Goal: Find specific page/section: Find specific page/section

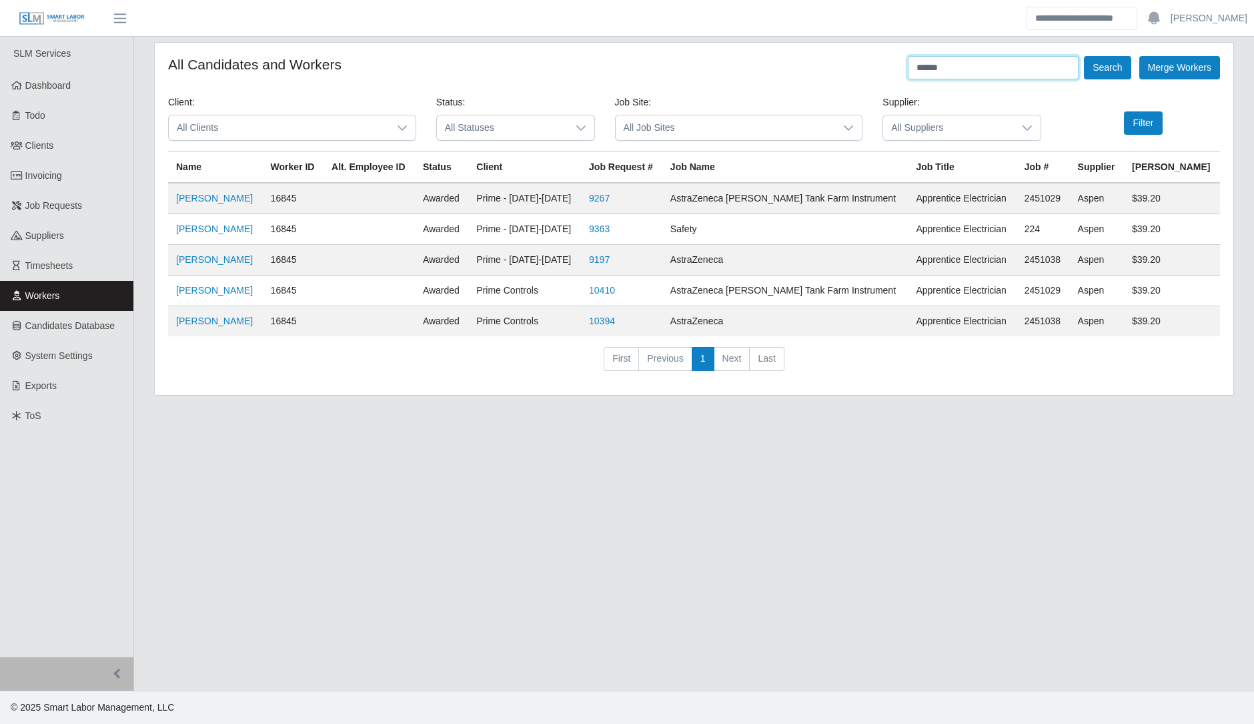
drag, startPoint x: 968, startPoint y: 78, endPoint x: 827, endPoint y: 88, distance: 141.8
click at [827, 88] on form "All Candidates and Workers ****** Search Merge Workers Client: All Clients Stat…" at bounding box center [694, 219] width 1052 height 326
click at [1084, 56] on button "Search" at bounding box center [1107, 67] width 47 height 23
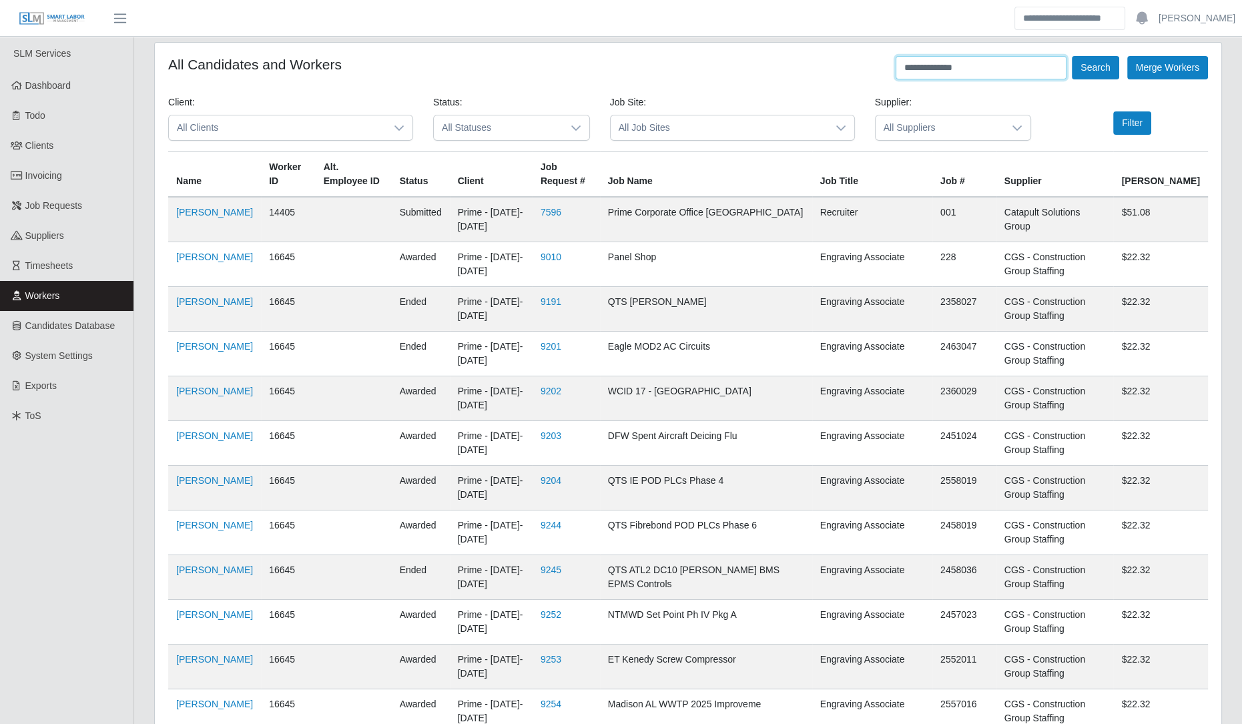
click at [1072, 56] on button "Search" at bounding box center [1095, 67] width 47 height 23
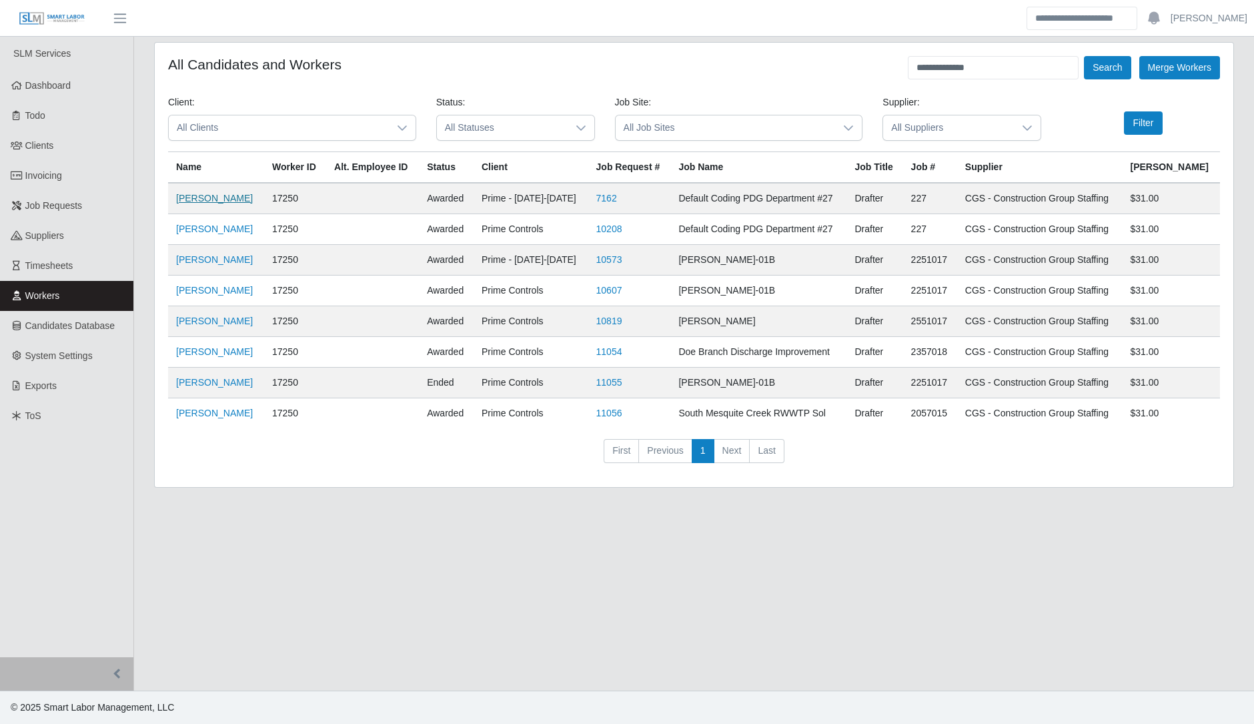
click at [230, 202] on link "[PERSON_NAME]" at bounding box center [214, 198] width 77 height 11
click at [232, 202] on link "[PERSON_NAME]" at bounding box center [214, 198] width 77 height 11
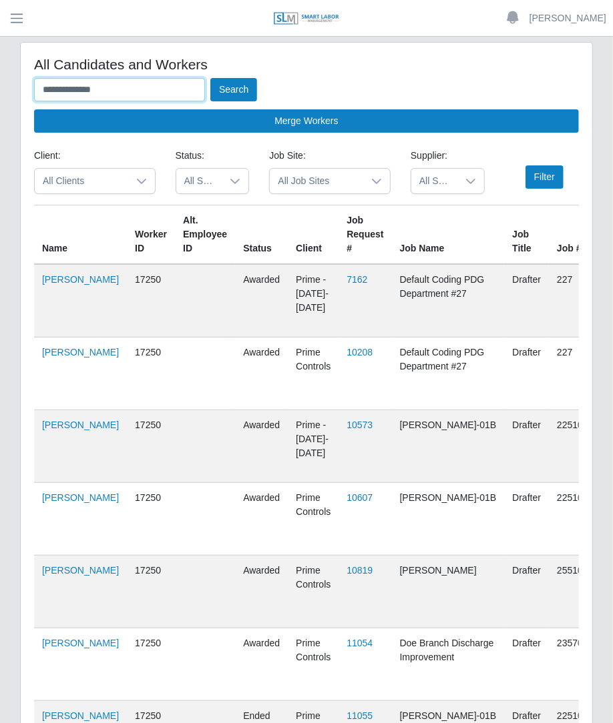
click at [158, 83] on input "**********" at bounding box center [119, 89] width 171 height 23
type input "*"
click at [210, 78] on button "Search" at bounding box center [233, 89] width 47 height 23
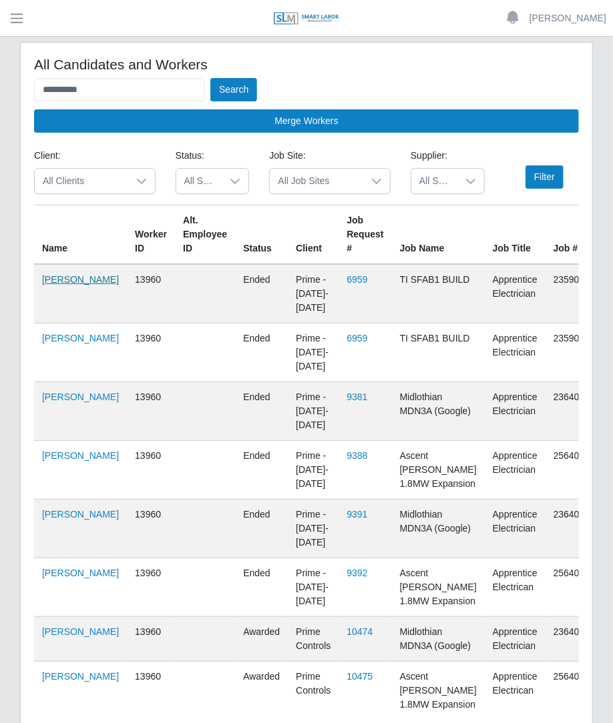
click at [57, 285] on link "Nerva Diaz Villalobos" at bounding box center [80, 279] width 77 height 11
click at [130, 97] on input "**********" at bounding box center [119, 89] width 171 height 23
type input "*"
click at [210, 78] on button "Search" at bounding box center [233, 89] width 47 height 23
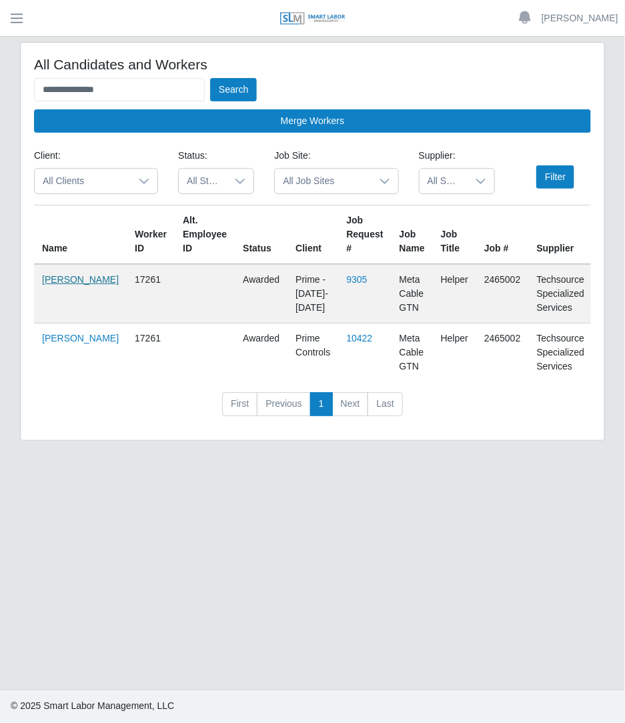
click at [63, 285] on link "Alberto Martell" at bounding box center [80, 279] width 77 height 11
click at [125, 83] on input "**********" at bounding box center [119, 89] width 171 height 23
drag, startPoint x: 138, startPoint y: 95, endPoint x: -1, endPoint y: 185, distance: 166.4
click at [0, 185] on html "**********" at bounding box center [312, 361] width 625 height 723
type input "**********"
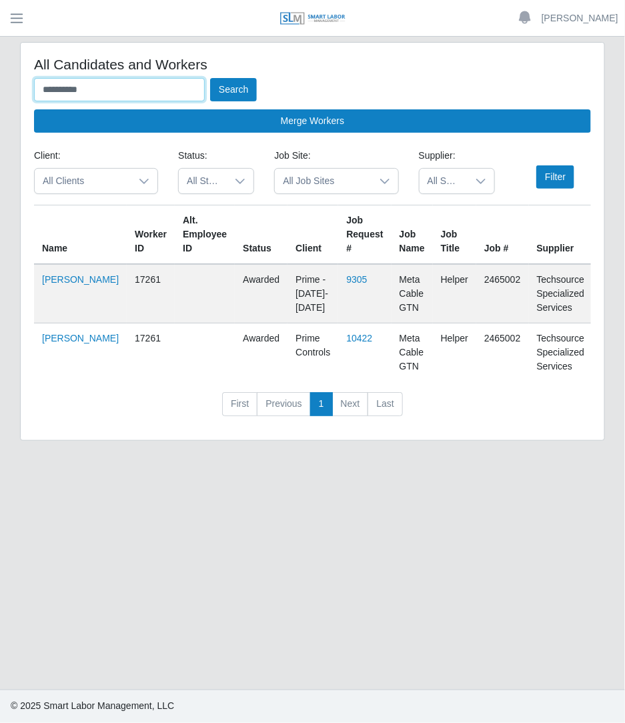
click at [210, 78] on button "Search" at bounding box center [233, 89] width 47 height 23
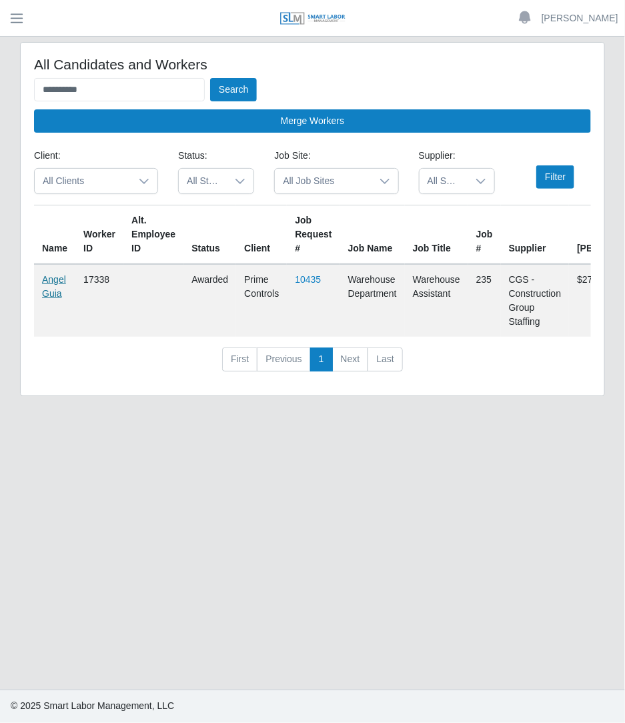
click at [59, 275] on link "Angel Guia" at bounding box center [54, 286] width 24 height 25
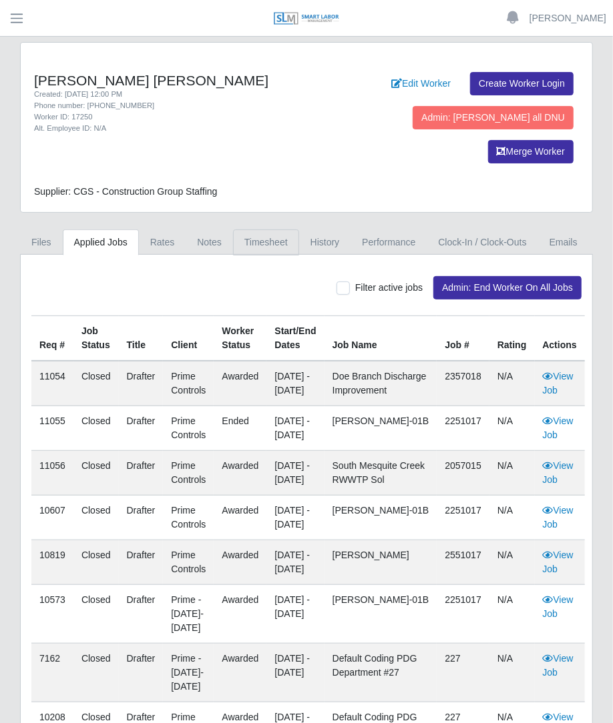
click at [266, 230] on link "Timesheet" at bounding box center [266, 243] width 66 height 26
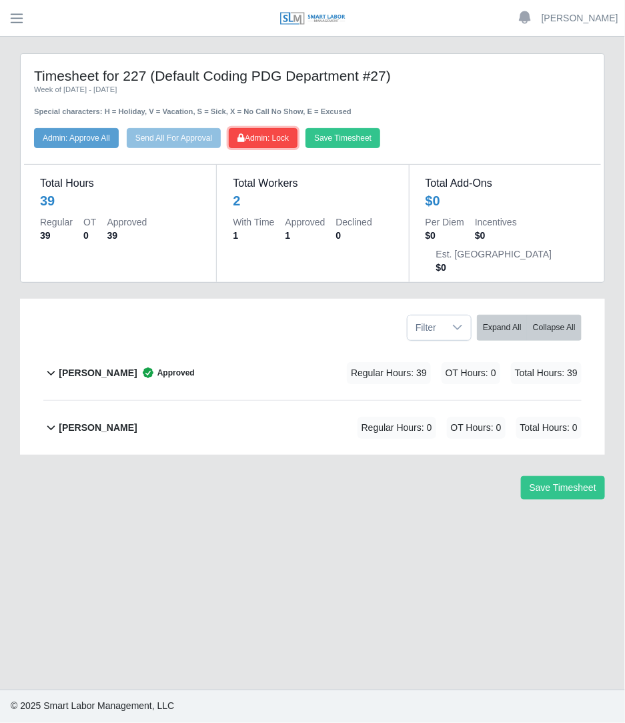
click at [271, 128] on button "Admin: Lock" at bounding box center [263, 138] width 69 height 20
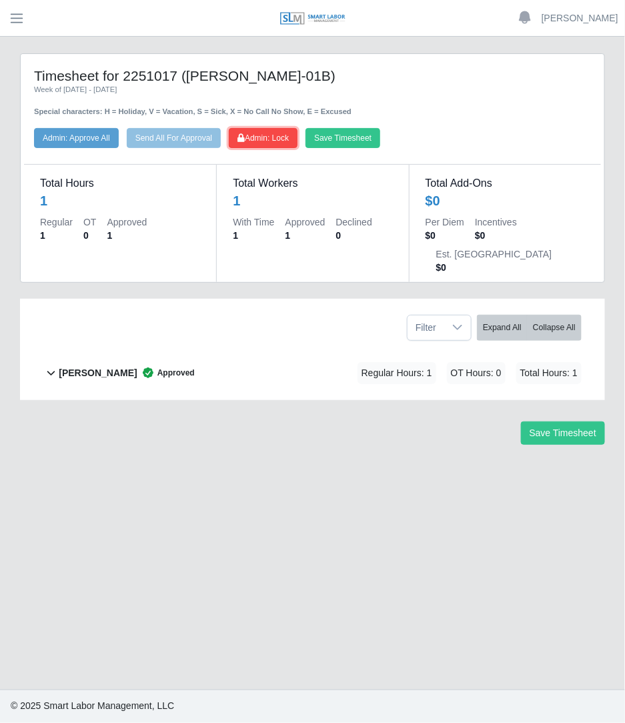
click at [288, 145] on button "Admin: Lock" at bounding box center [263, 138] width 69 height 20
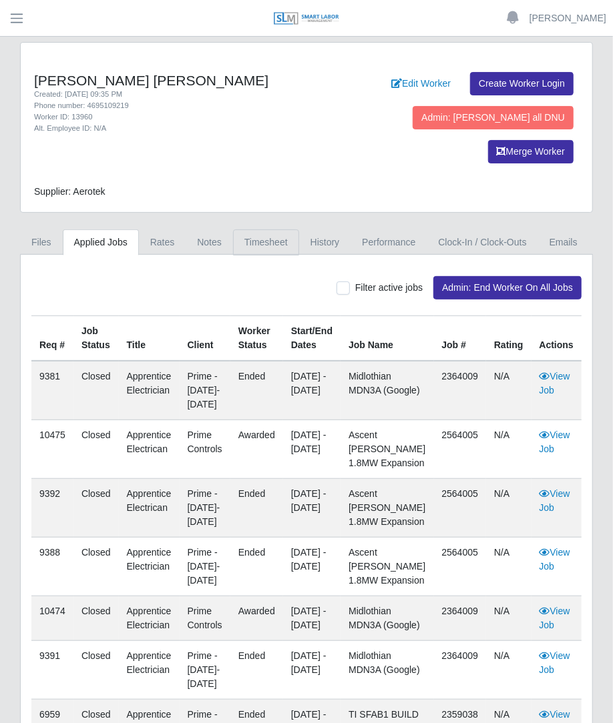
click at [269, 230] on link "Timesheet" at bounding box center [266, 243] width 66 height 26
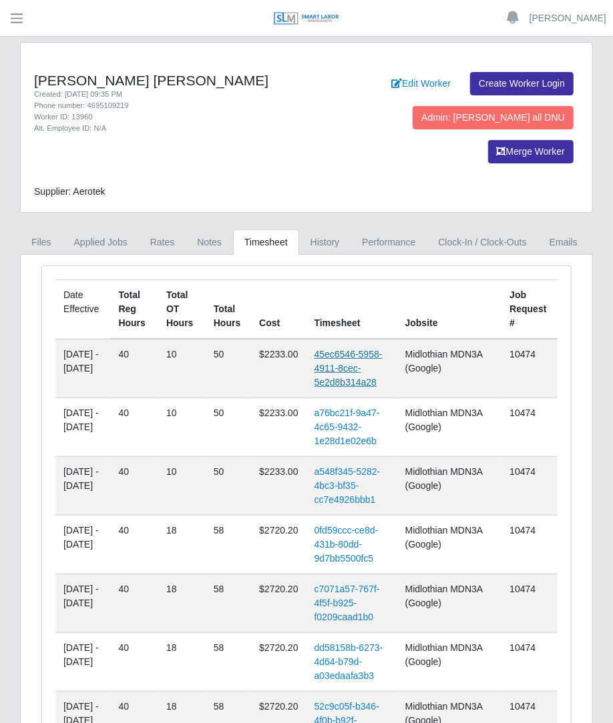
click at [365, 349] on link "45ec6546-5958-4911-8cec-5e2d8b314a28" at bounding box center [348, 368] width 68 height 39
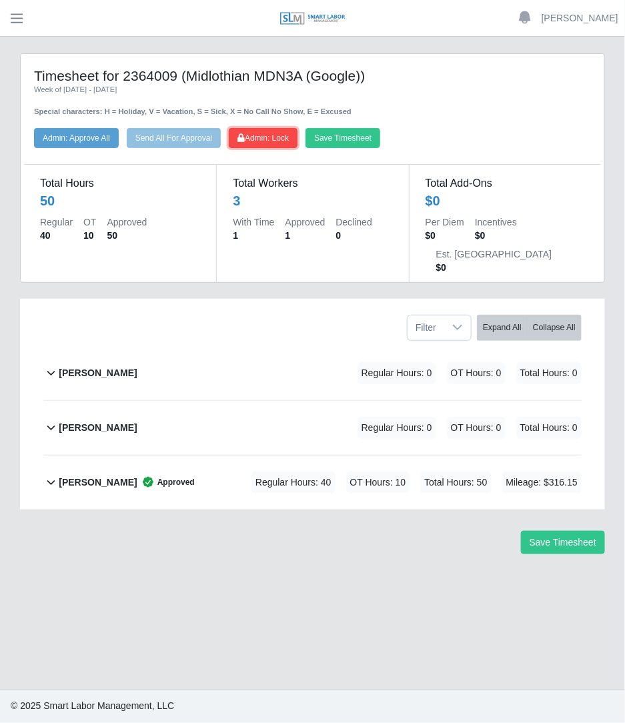
click at [270, 128] on button "Admin: Lock" at bounding box center [263, 138] width 69 height 20
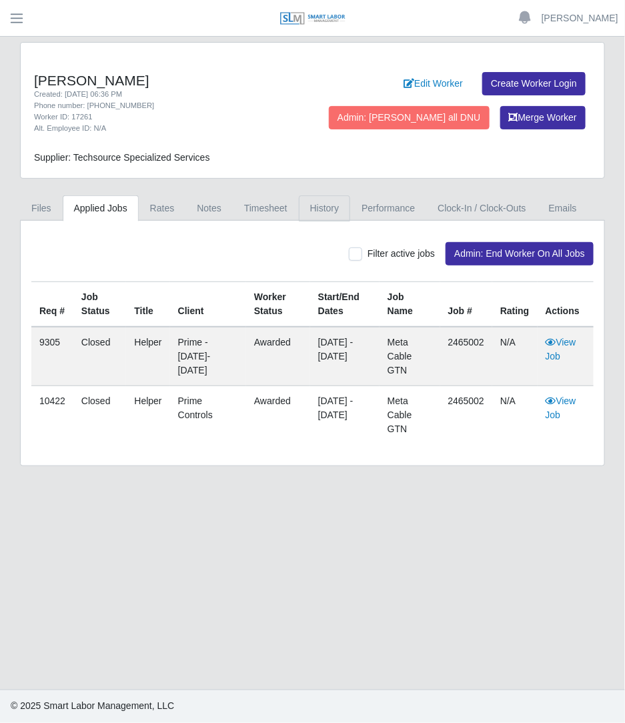
click at [299, 198] on link "History" at bounding box center [325, 208] width 52 height 26
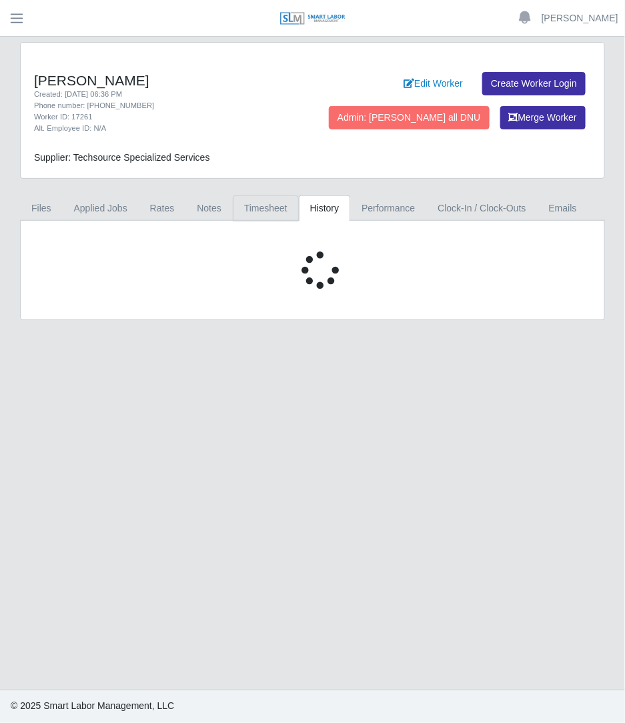
click at [250, 207] on link "Timesheet" at bounding box center [266, 208] width 66 height 26
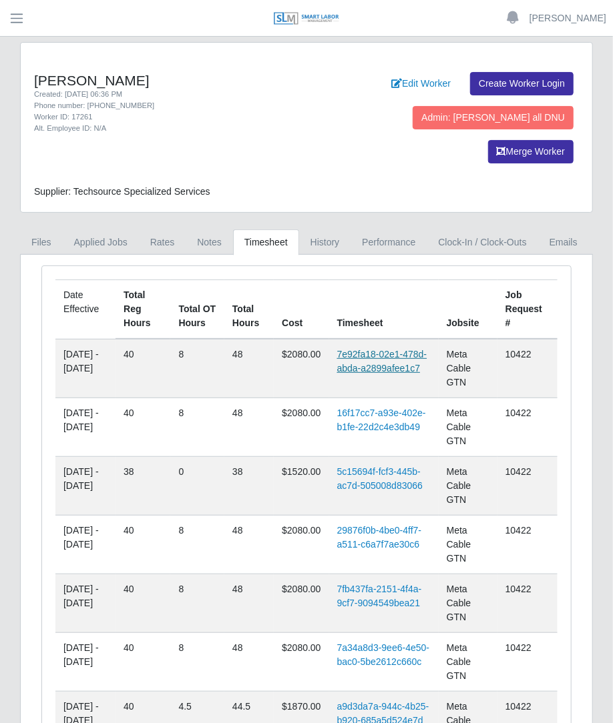
click at [361, 349] on link "7e92fa18-02e1-478d-abda-a2899afee1c7" at bounding box center [382, 361] width 90 height 25
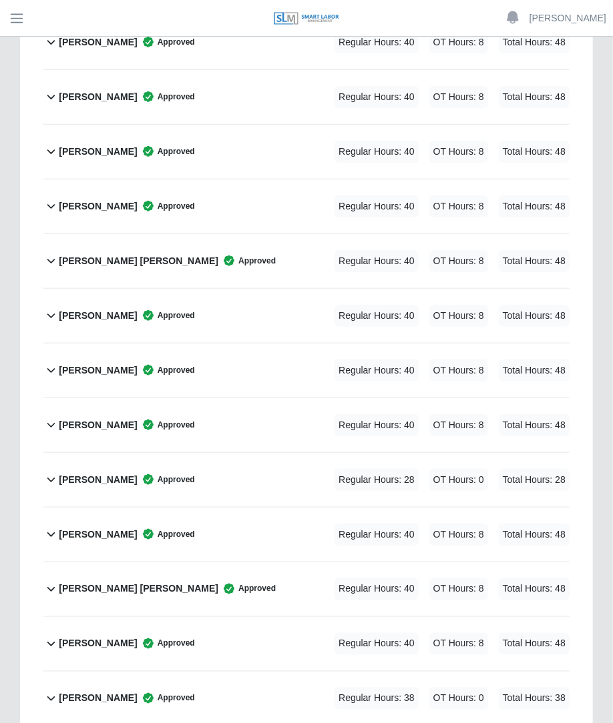
scroll to position [333, 0]
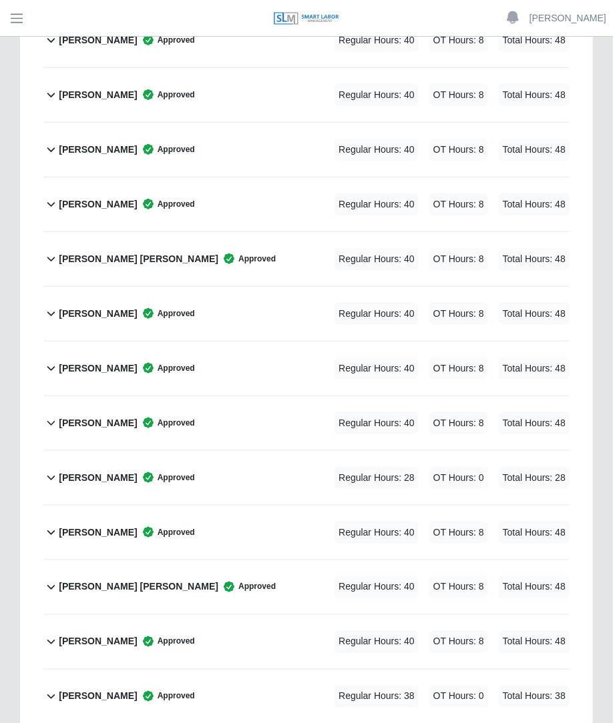
click at [488, 467] on div "Regular Hours: 28 OT Hours: 0 Total Hours: 28" at bounding box center [433, 478] width 272 height 22
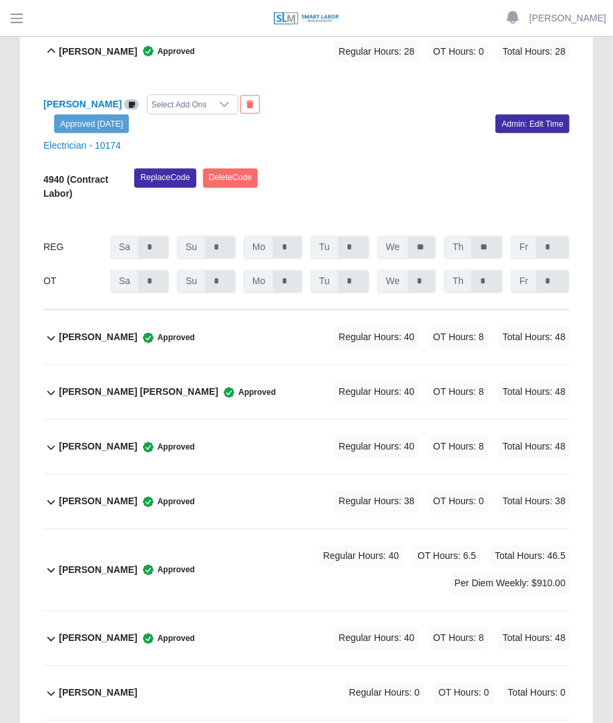
scroll to position [795, 0]
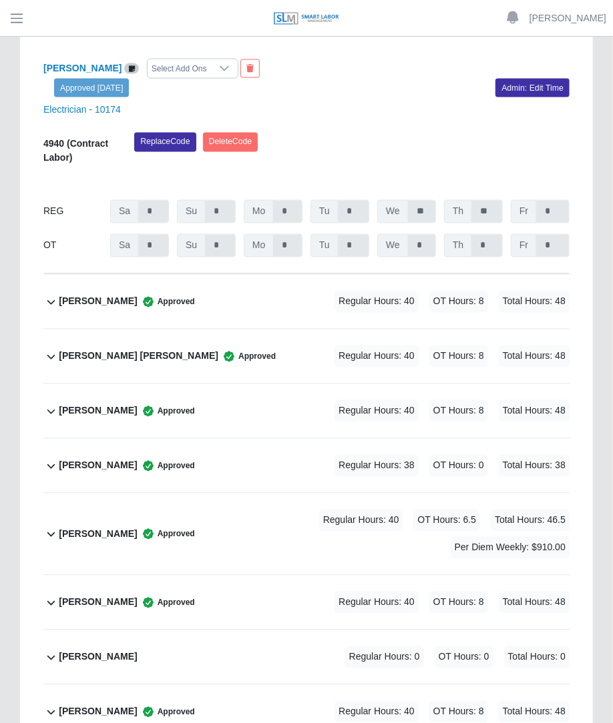
click at [292, 450] on div "Mirian Beltran Approved Regular Hours: 38 OT Hours: 0 Total Hours: 38" at bounding box center [314, 466] width 510 height 54
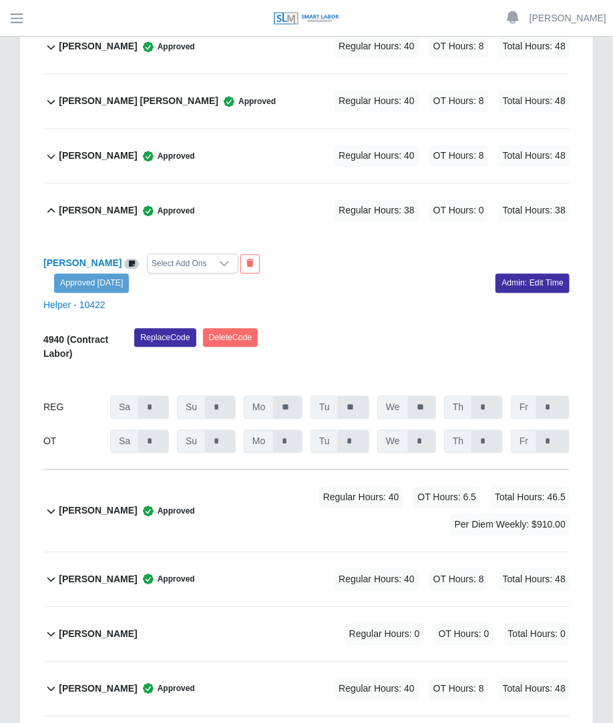
scroll to position [1048, 0]
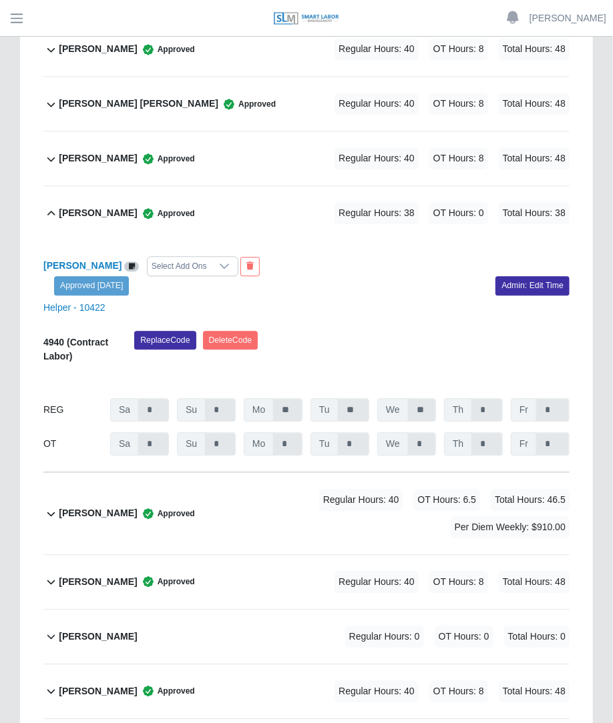
click at [360, 489] on div "Regular Hours: 40 OT Hours: 6.5 Total Hours: 46.5 Per Diem Weekly: $910.00" at bounding box center [382, 513] width 374 height 49
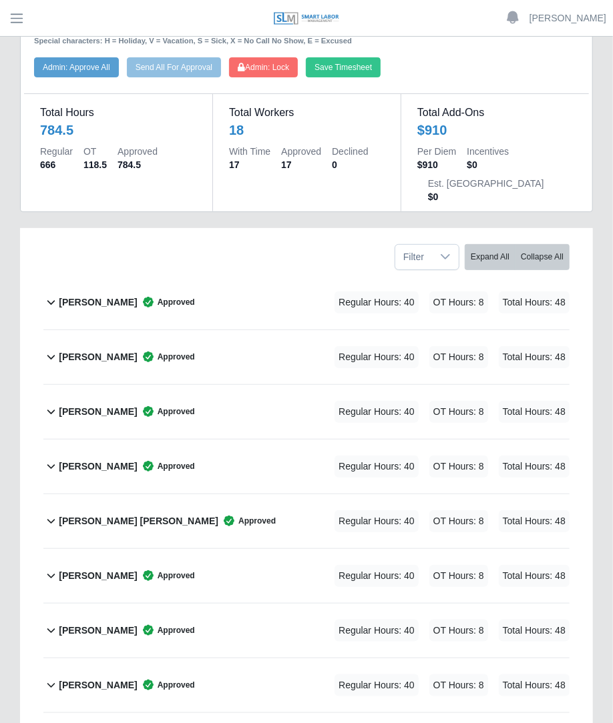
scroll to position [0, 0]
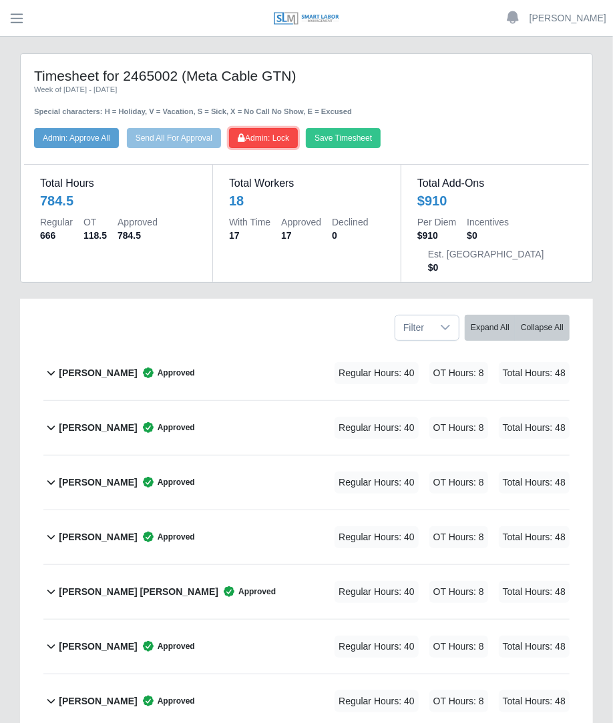
click at [260, 141] on span "Admin: Lock" at bounding box center [263, 137] width 51 height 9
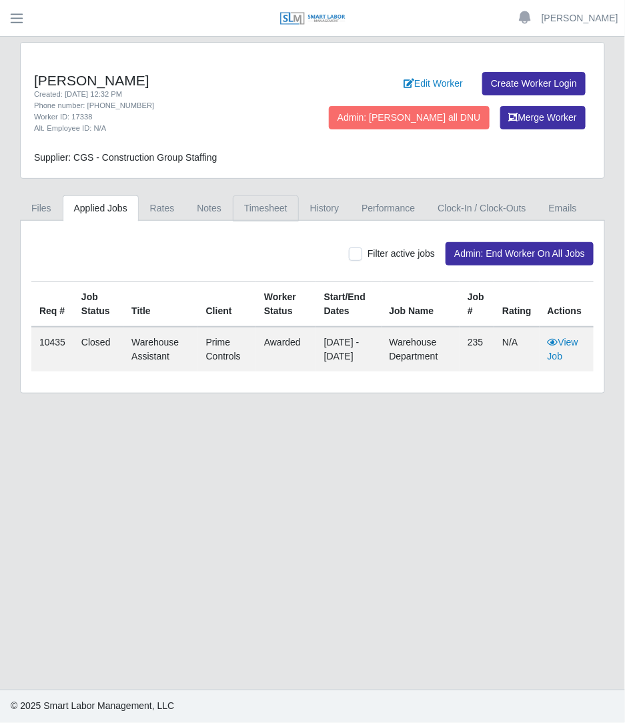
click at [254, 200] on link "Timesheet" at bounding box center [266, 208] width 66 height 26
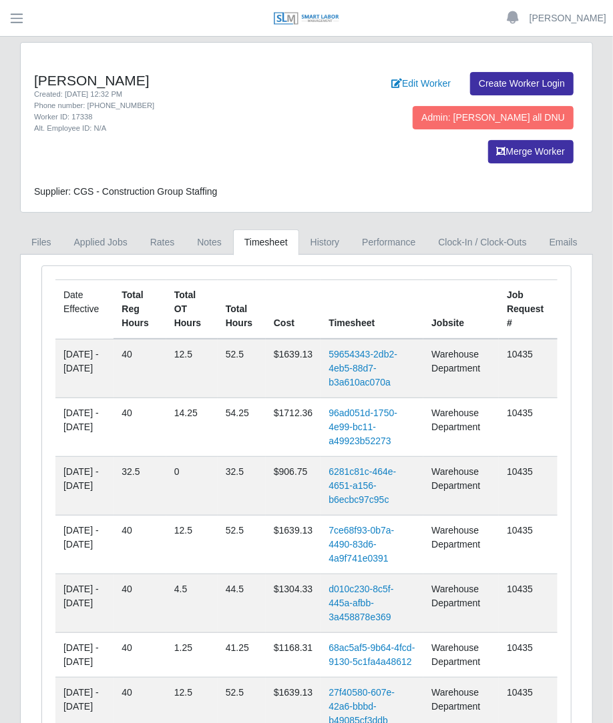
click at [375, 339] on td "59654343-2db2-4eb5-88d7-b3a610ac070a" at bounding box center [371, 368] width 103 height 59
click at [363, 349] on link "59654343-2db2-4eb5-88d7-b3a610ac070a" at bounding box center [362, 368] width 69 height 39
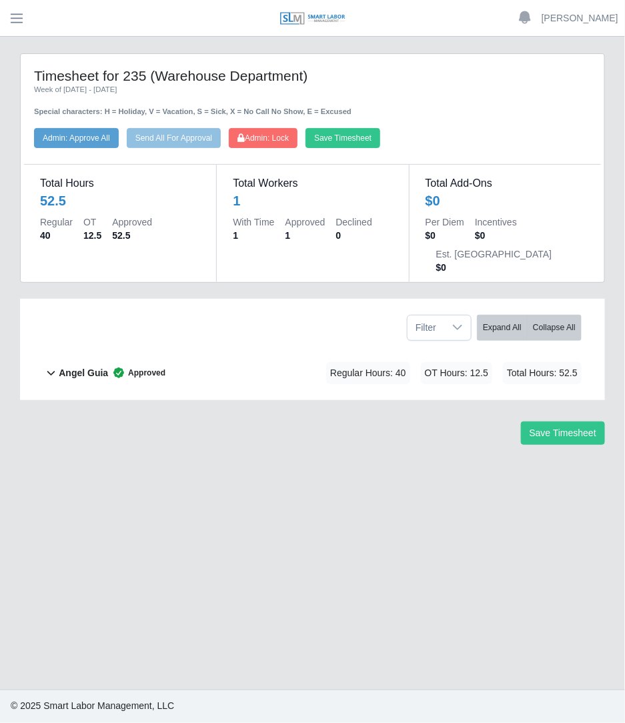
click at [248, 346] on div "Angel Guia Approved Regular Hours: 40 OT Hours: 12.5 Total Hours: 52.5" at bounding box center [320, 373] width 523 height 54
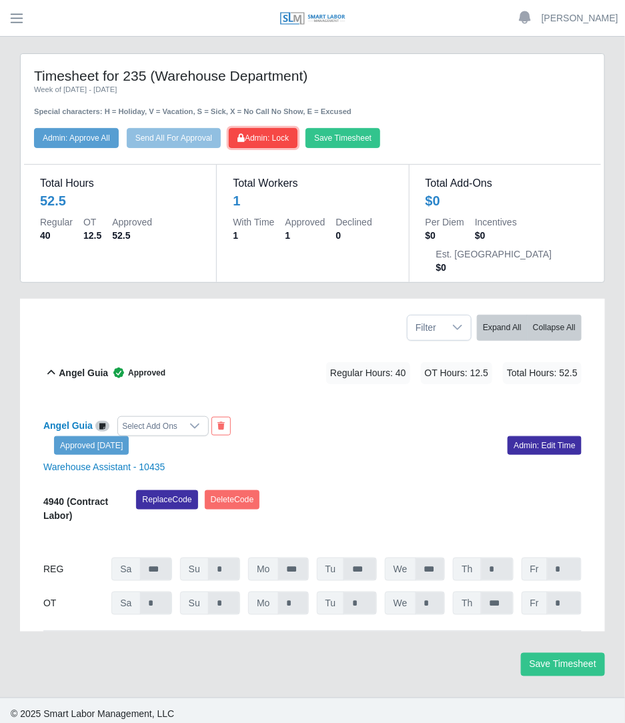
click at [277, 137] on span "Admin: Lock" at bounding box center [263, 137] width 51 height 9
